Goal: Task Accomplishment & Management: Use online tool/utility

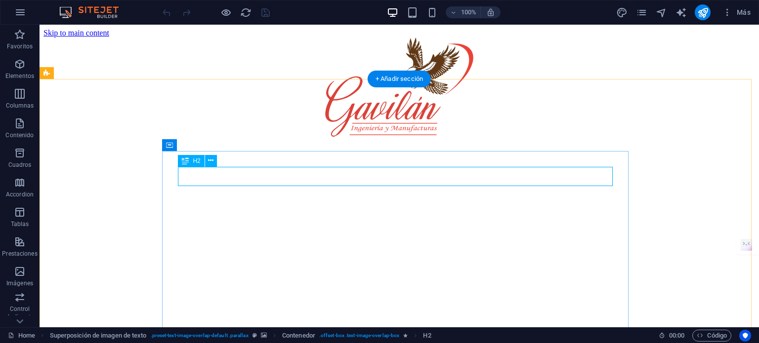
scroll to position [1088, 0]
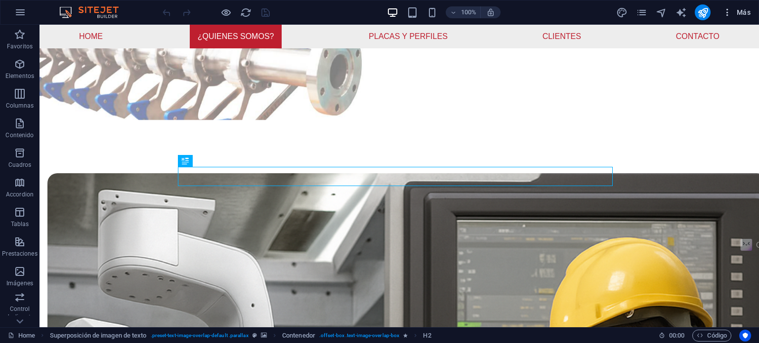
click at [729, 7] on icon "button" at bounding box center [727, 12] width 10 height 10
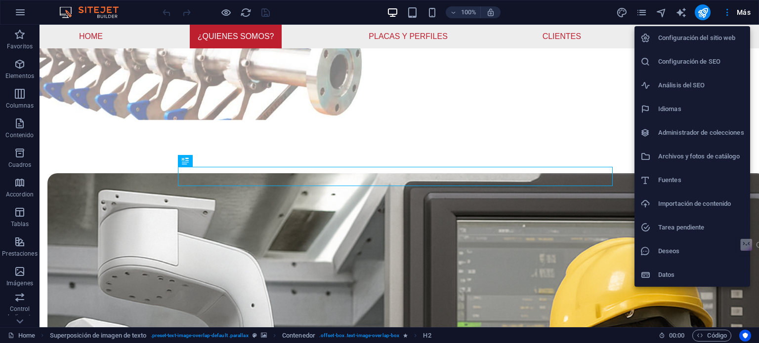
click at [717, 36] on h6 "Configuración del sitio web" at bounding box center [701, 38] width 86 height 12
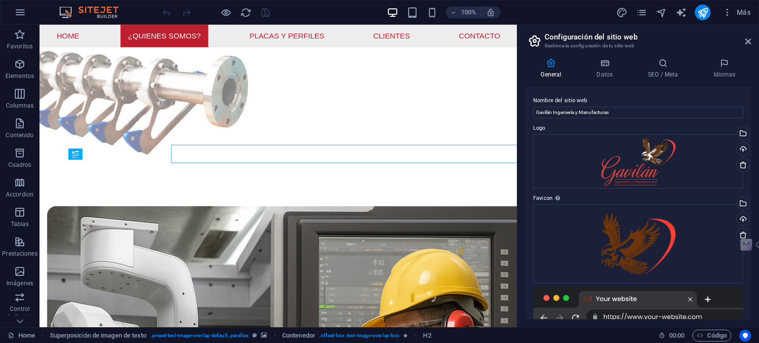
scroll to position [1104, 0]
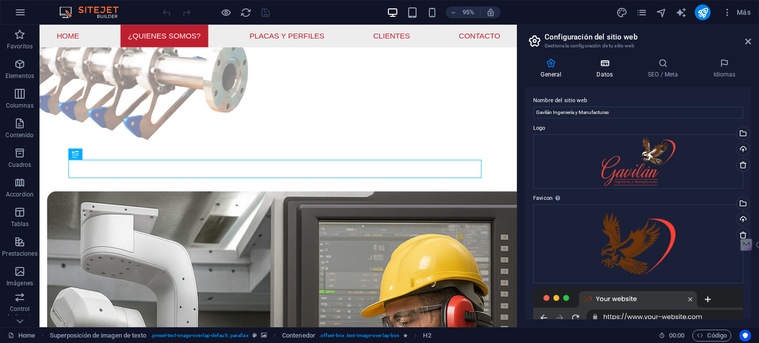
click at [606, 77] on h4 "Datos" at bounding box center [606, 68] width 51 height 21
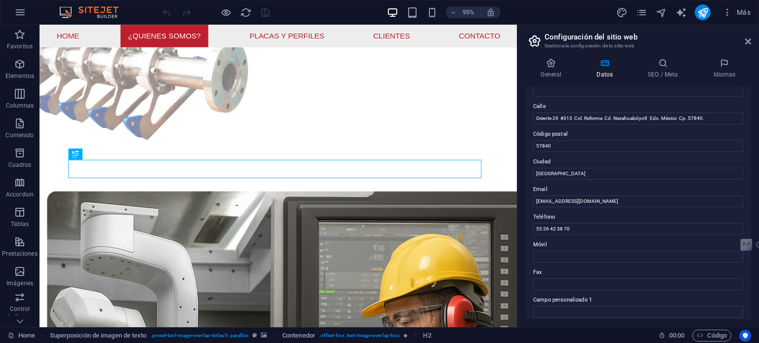
scroll to position [99, 0]
click at [556, 229] on input "55 26 42 38 70" at bounding box center [638, 228] width 210 height 12
paste input "49953743"
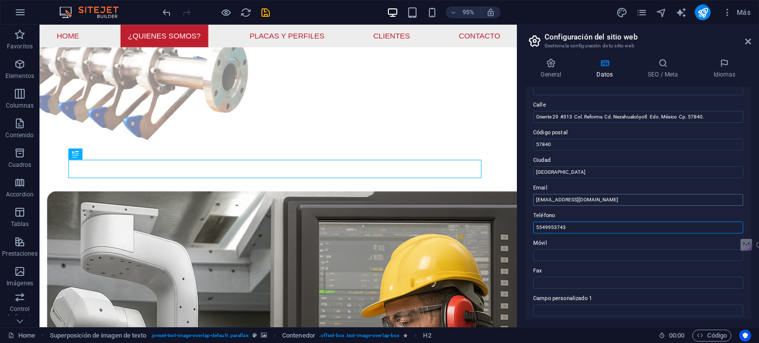
type input "5549953743"
click at [656, 205] on input "[EMAIL_ADDRESS][DOMAIN_NAME]" at bounding box center [638, 200] width 210 height 12
click at [563, 225] on input "5549953743" at bounding box center [638, 228] width 210 height 12
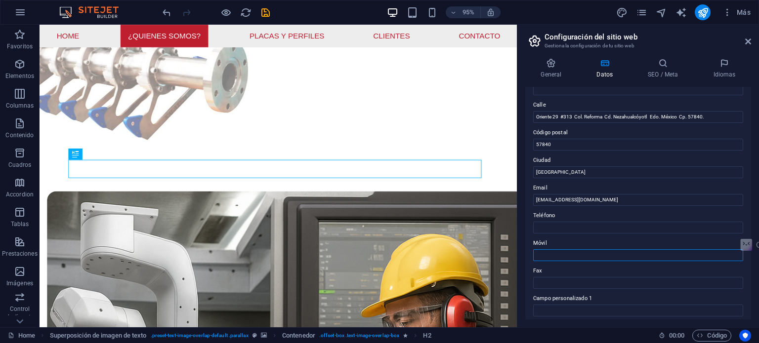
click at [575, 257] on input "Móvil" at bounding box center [638, 255] width 210 height 12
paste input "5549953743"
type input "5549953743"
click at [580, 243] on label "Móvil" at bounding box center [638, 244] width 210 height 12
click at [580, 249] on input "5549953743" at bounding box center [638, 255] width 210 height 12
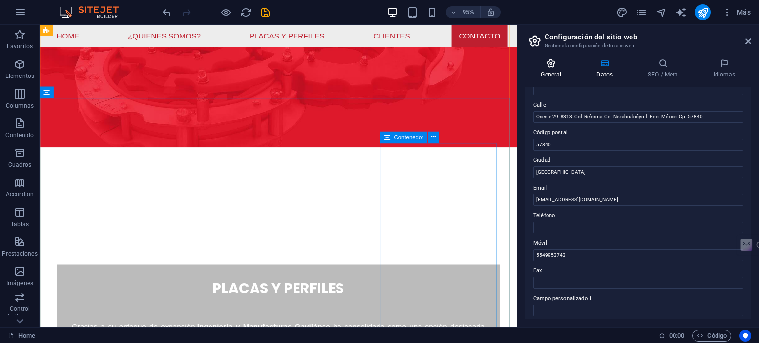
scroll to position [2800, 0]
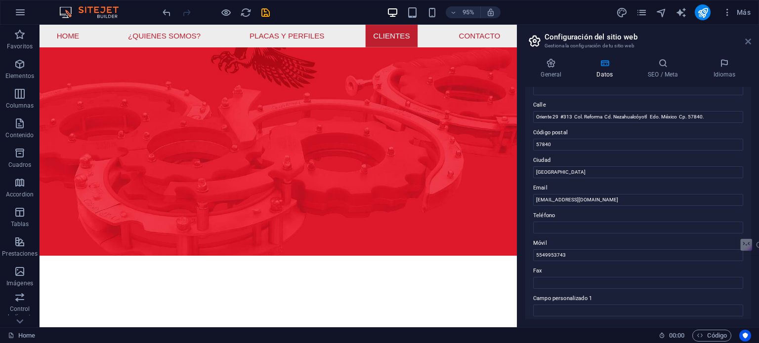
click at [747, 38] on icon at bounding box center [748, 42] width 6 height 8
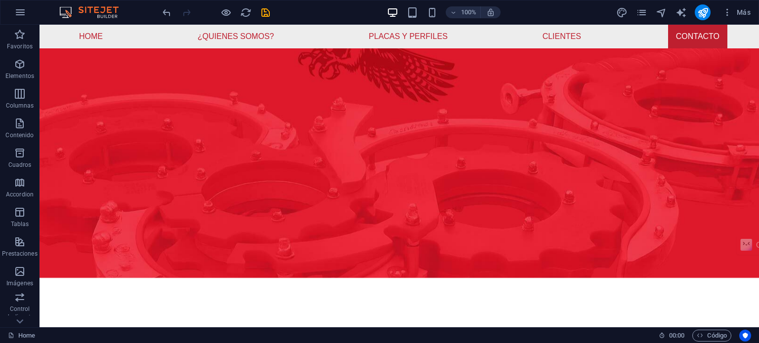
scroll to position [2916, 0]
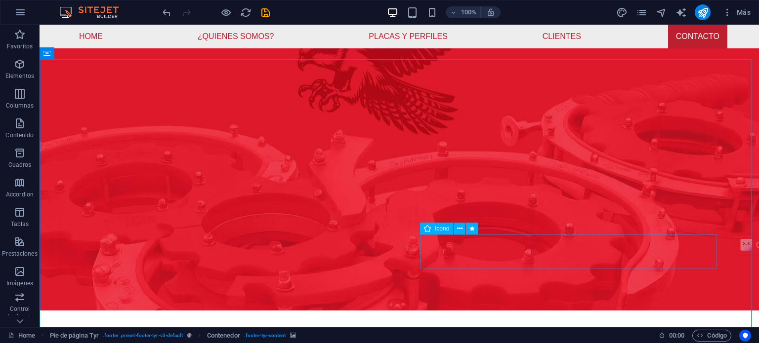
click at [710, 264] on figure at bounding box center [572, 250] width 304 height 38
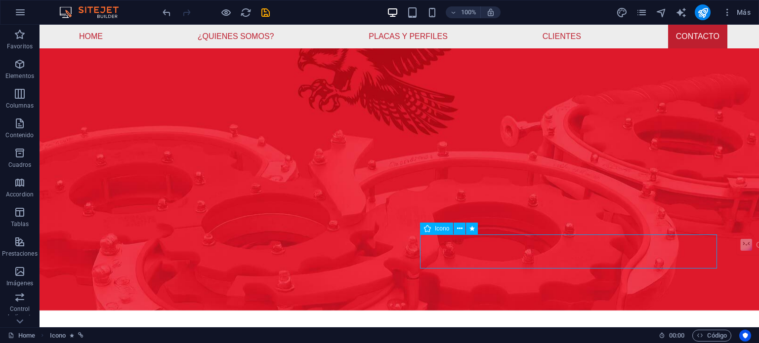
click at [710, 264] on figure at bounding box center [572, 250] width 304 height 38
click at [531, 264] on figure at bounding box center [572, 250] width 304 height 38
select select "xMidYMid"
select select "px"
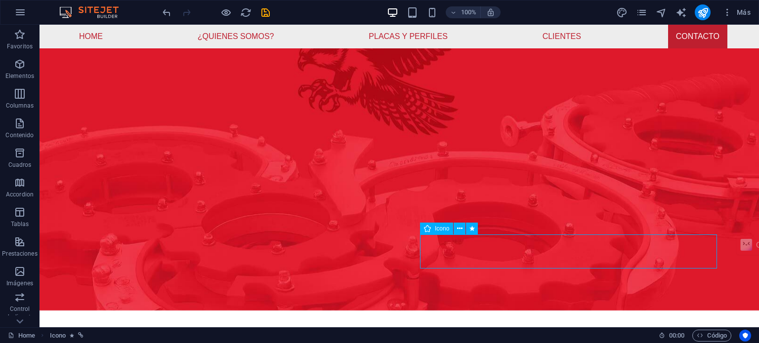
select select "px"
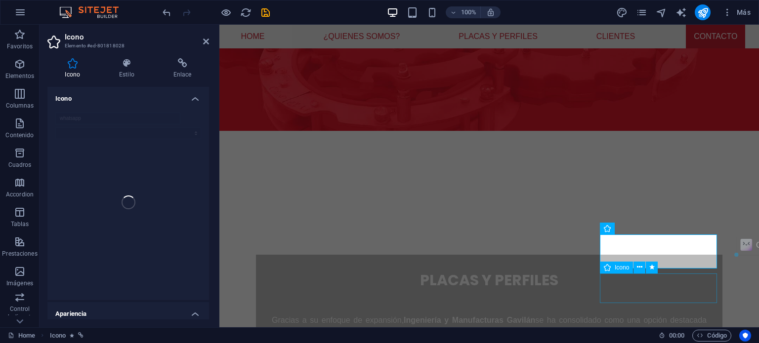
click at [709, 294] on figure ".fa-secondary{opacity:.4}" at bounding box center [662, 286] width 124 height 33
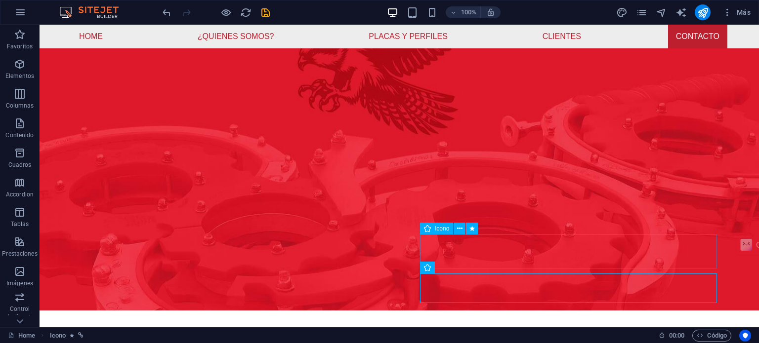
click at [700, 256] on figure at bounding box center [572, 250] width 304 height 38
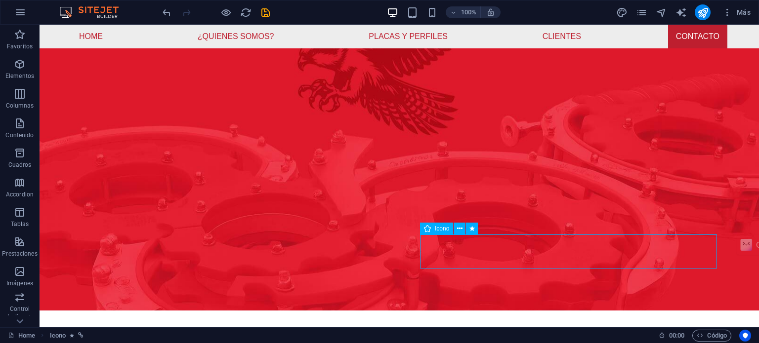
drag, startPoint x: 700, startPoint y: 256, endPoint x: 520, endPoint y: 255, distance: 179.8
click at [700, 255] on figure at bounding box center [572, 250] width 304 height 38
select select "xMidYMid"
select select "px"
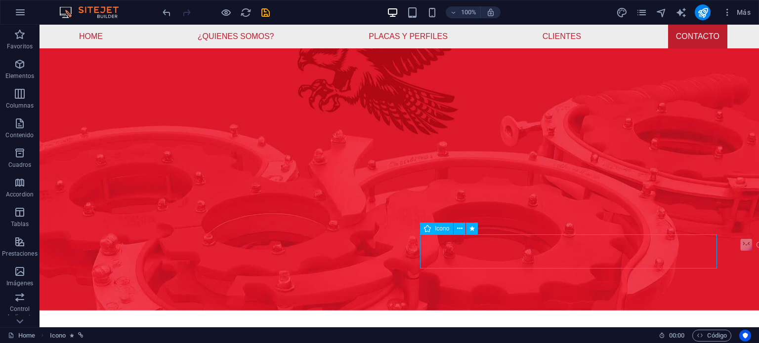
select select "px"
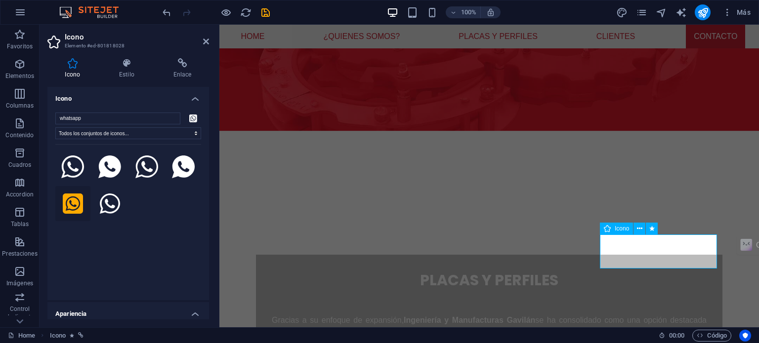
click at [700, 255] on figure at bounding box center [662, 250] width 124 height 38
click at [131, 70] on h4 "Estilo" at bounding box center [129, 68] width 54 height 21
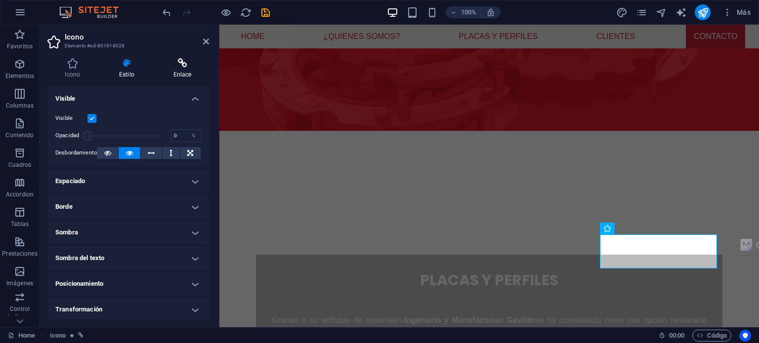
click at [175, 65] on icon at bounding box center [182, 63] width 53 height 10
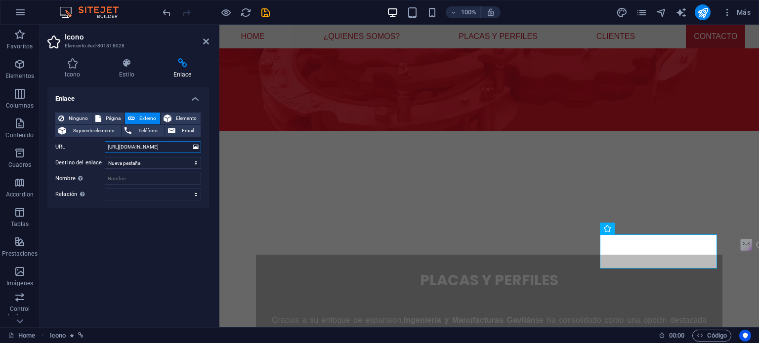
click at [158, 149] on input "[URL][DOMAIN_NAME]" at bounding box center [153, 147] width 96 height 12
paste input "fg6pci"
type input "[URL][DOMAIN_NAME]"
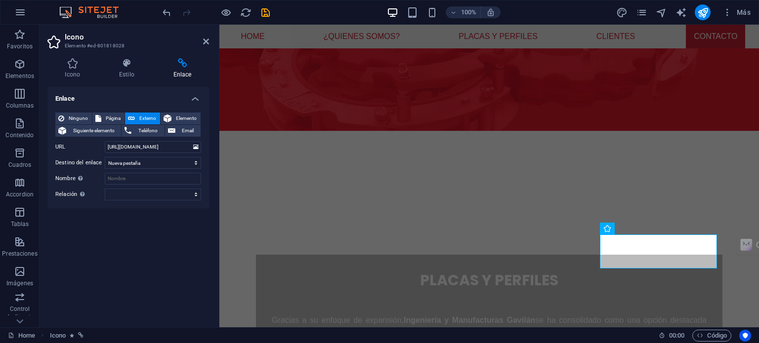
click at [169, 248] on div "Enlace Ninguno Página Externo Elemento Siguiente elemento Teléfono Email Página…" at bounding box center [128, 203] width 162 height 233
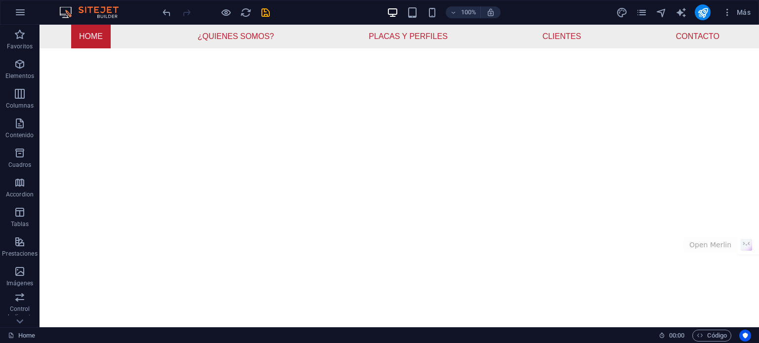
scroll to position [413, 0]
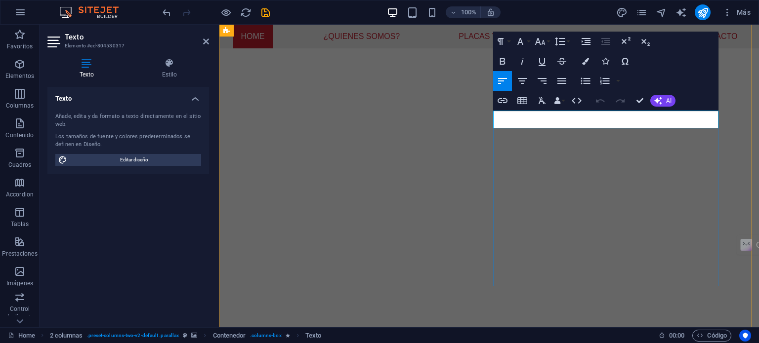
drag, startPoint x: 502, startPoint y: 118, endPoint x: 707, endPoint y: 120, distance: 205.5
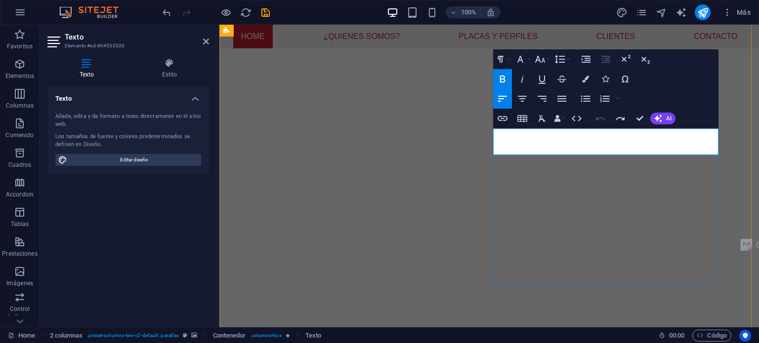
drag, startPoint x: 504, startPoint y: 142, endPoint x: 689, endPoint y: 146, distance: 185.3
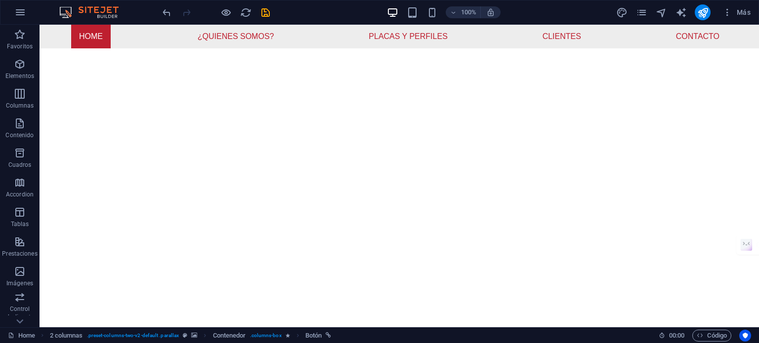
scroll to position [209, 0]
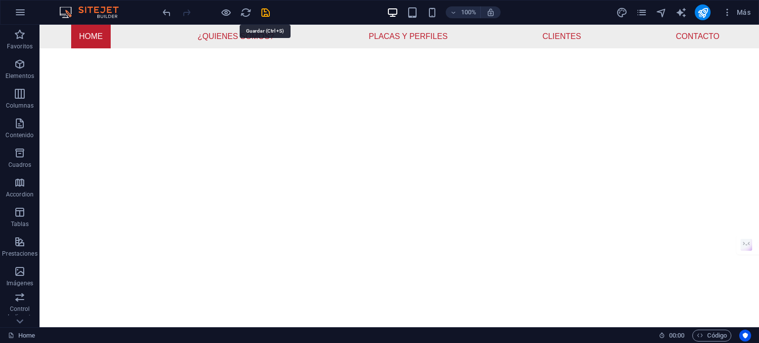
drag, startPoint x: 267, startPoint y: 13, endPoint x: 260, endPoint y: 18, distance: 8.5
click at [267, 12] on icon "save" at bounding box center [265, 12] width 11 height 11
checkbox input "false"
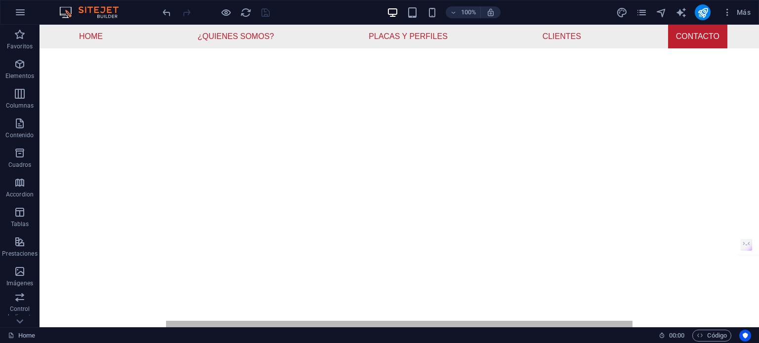
scroll to position [3015, 0]
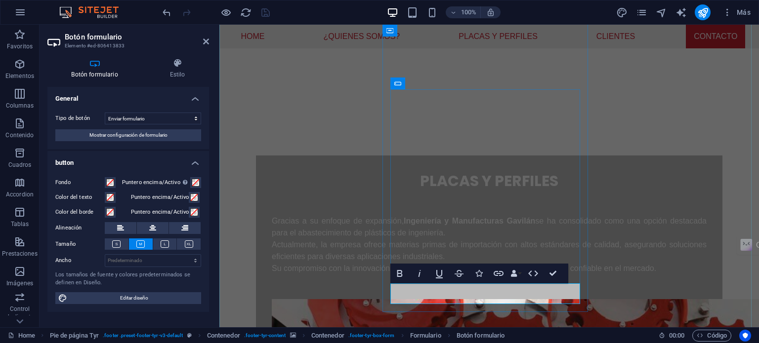
click at [166, 241] on icon at bounding box center [165, 244] width 8 height 7
click at [138, 264] on select "Predeterminado px rem % em vh vw" at bounding box center [152, 261] width 95 height 12
select select "px"
click at [187, 255] on select "Predeterminado px rem % em vh vw" at bounding box center [152, 261] width 95 height 12
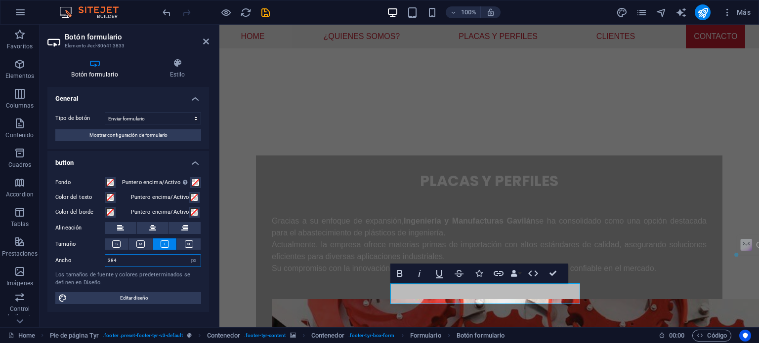
click at [133, 256] on input "384" at bounding box center [152, 261] width 95 height 12
click at [133, 256] on input "400" at bounding box center [152, 261] width 95 height 12
type input "350"
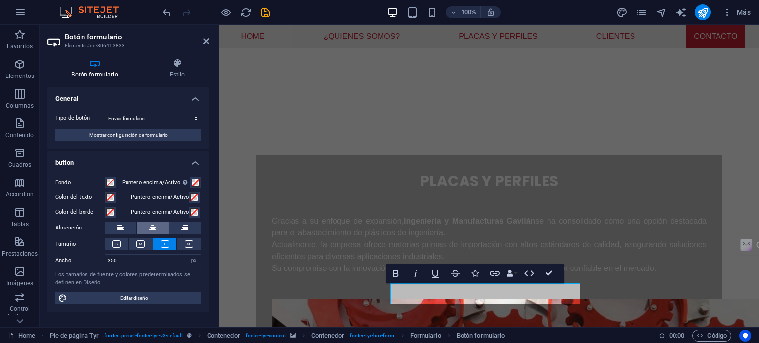
click at [148, 228] on button at bounding box center [153, 228] width 32 height 12
click at [198, 180] on span at bounding box center [196, 183] width 8 height 8
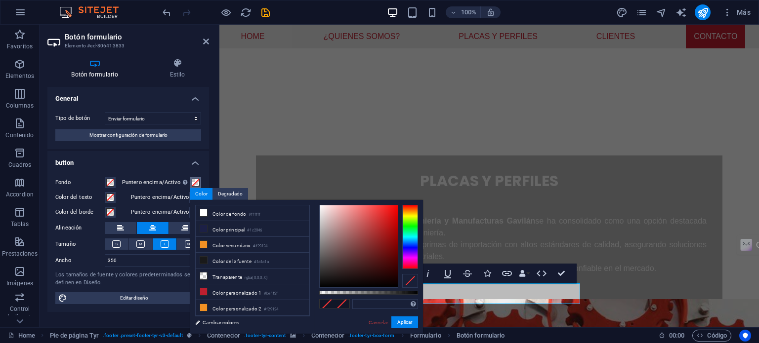
click at [198, 180] on span at bounding box center [196, 183] width 8 height 8
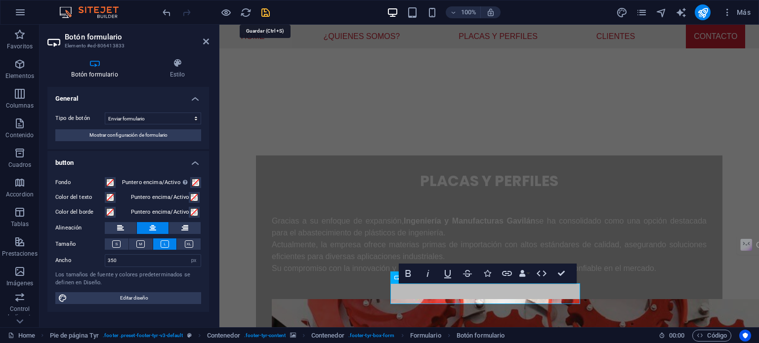
click at [263, 13] on icon "save" at bounding box center [265, 12] width 11 height 11
checkbox input "false"
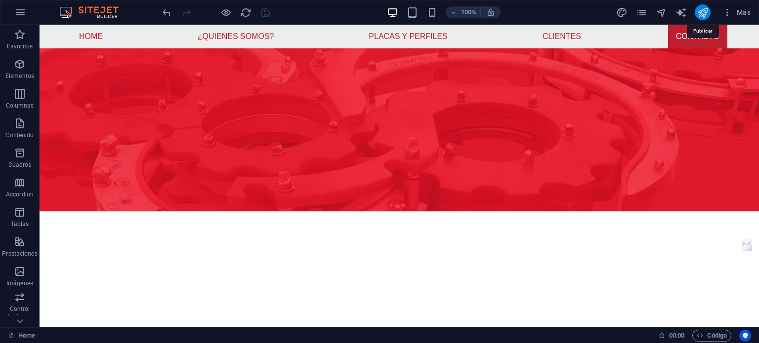
click at [700, 15] on icon "publish" at bounding box center [702, 12] width 11 height 11
